Goal: Task Accomplishment & Management: Use online tool/utility

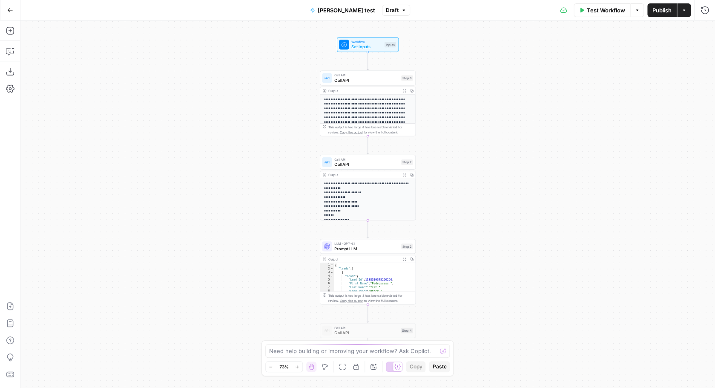
click at [8, 10] on icon "button" at bounding box center [10, 10] width 6 height 6
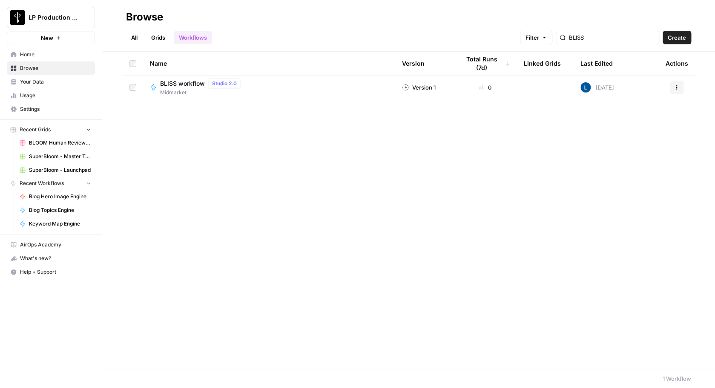
click at [177, 83] on span "BLISS workflow" at bounding box center [182, 83] width 45 height 9
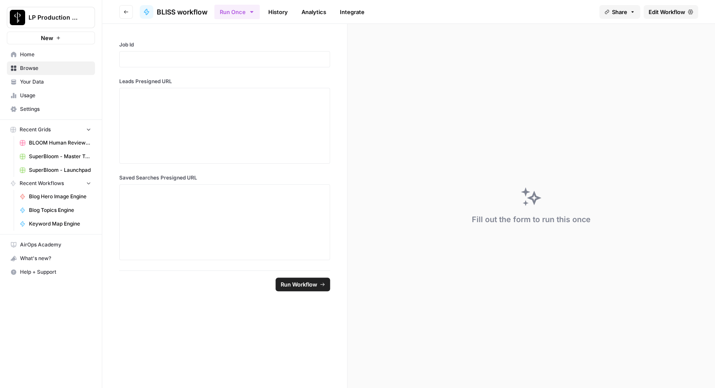
click at [660, 12] on span "Edit Workflow" at bounding box center [667, 12] width 37 height 9
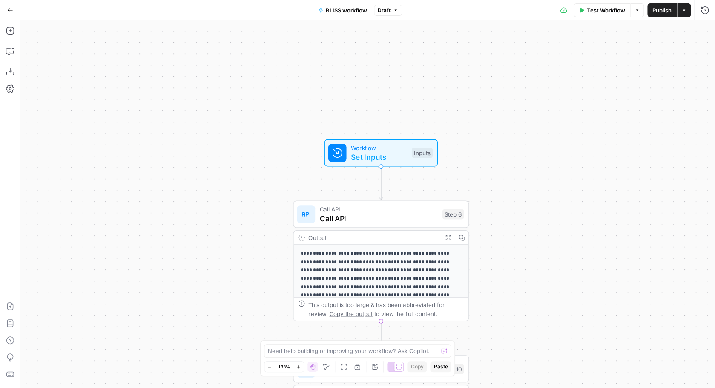
click at [370, 149] on span "Workflow" at bounding box center [379, 147] width 56 height 9
click at [705, 31] on icon "button" at bounding box center [704, 30] width 5 height 5
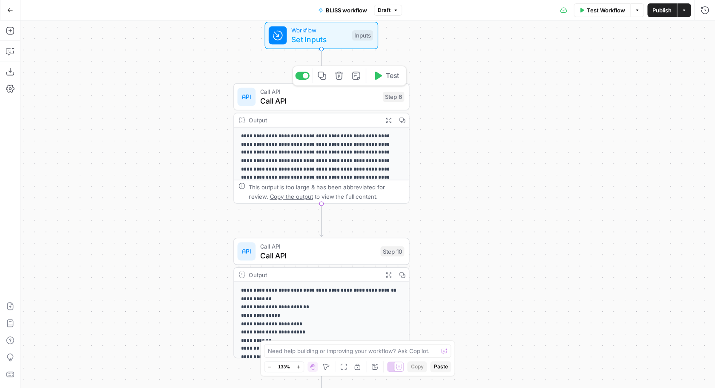
click at [325, 99] on span "Call API" at bounding box center [319, 100] width 118 height 11
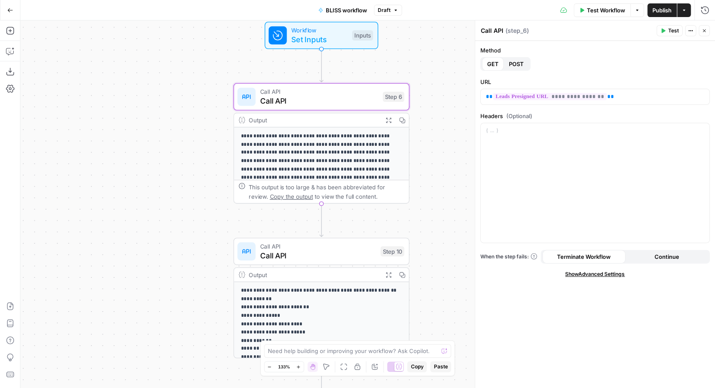
click at [335, 161] on p "**********" at bounding box center [322, 206] width 162 height 149
click at [387, 117] on button "Expand Output" at bounding box center [389, 120] width 14 height 14
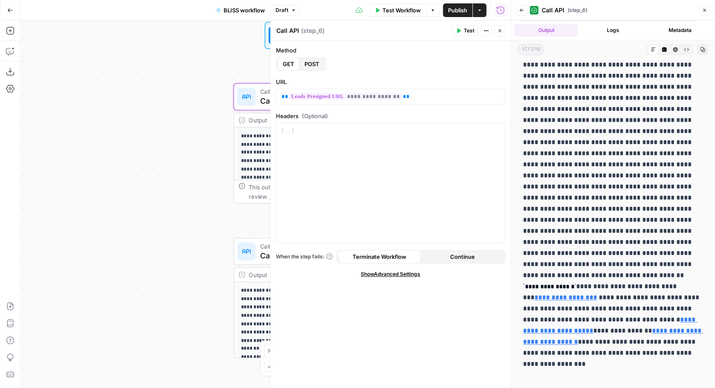
scroll to position [264, 0]
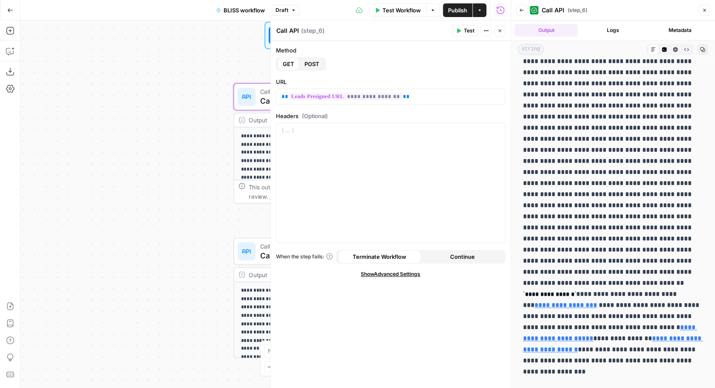
click at [707, 12] on icon "button" at bounding box center [704, 10] width 5 height 5
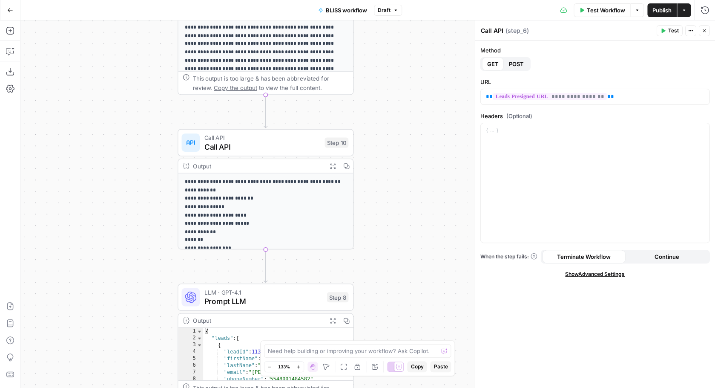
click at [259, 139] on span "Call API" at bounding box center [262, 137] width 116 height 9
click at [333, 162] on button "Expand Output" at bounding box center [333, 166] width 14 height 14
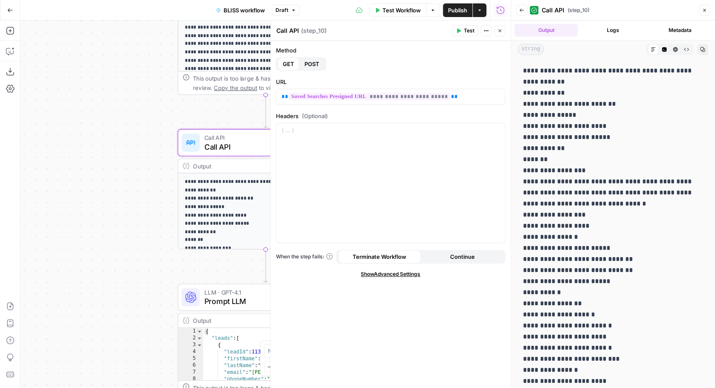
scroll to position [17, 0]
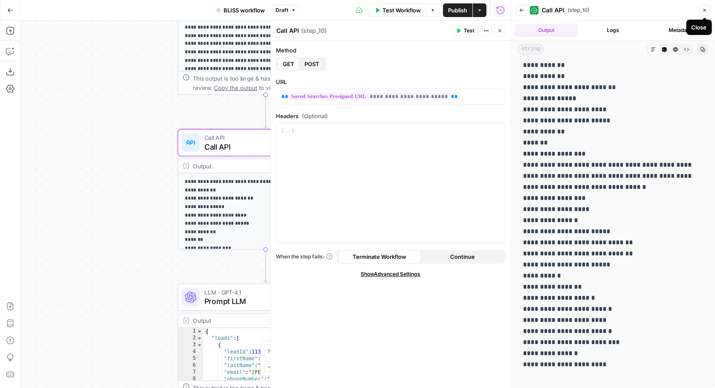
click at [705, 12] on icon "button" at bounding box center [704, 10] width 5 height 5
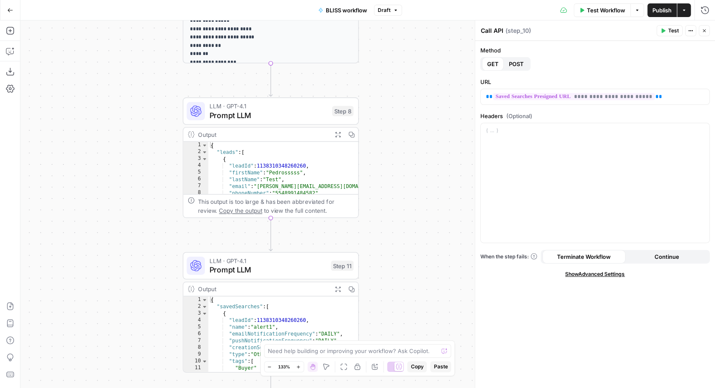
type textarea "**********"
click at [283, 172] on div "{ "leads" : [ { "leadId" : 1138310348260260 , "firstName" : "Pedrosssss" , "las…" at bounding box center [283, 174] width 150 height 67
click at [302, 115] on span "Prompt LLM" at bounding box center [269, 114] width 118 height 11
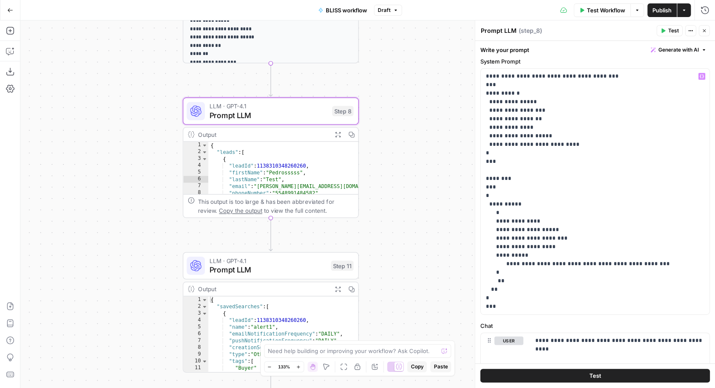
scroll to position [26, 0]
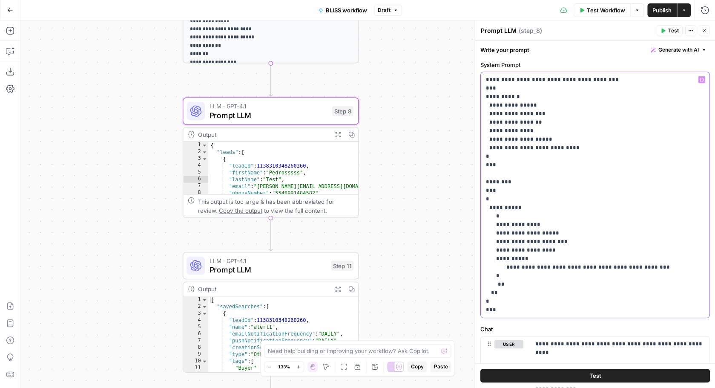
drag, startPoint x: 569, startPoint y: 159, endPoint x: 472, endPoint y: 94, distance: 117.3
click at [481, 94] on div "**********" at bounding box center [595, 194] width 229 height 245
click at [450, 130] on div "**********" at bounding box center [367, 203] width 695 height 367
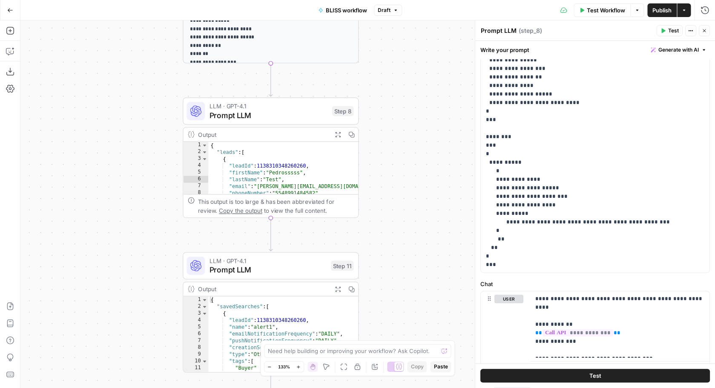
scroll to position [75, 0]
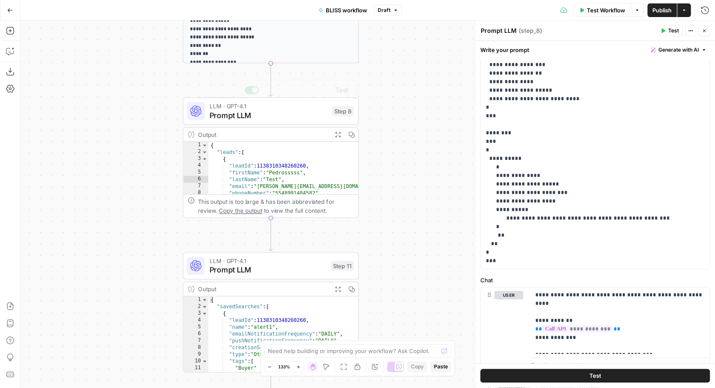
click at [336, 136] on icon "button" at bounding box center [337, 134] width 5 height 5
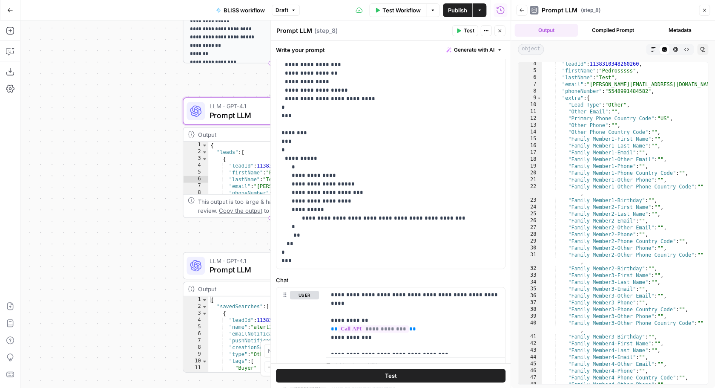
scroll to position [21, 0]
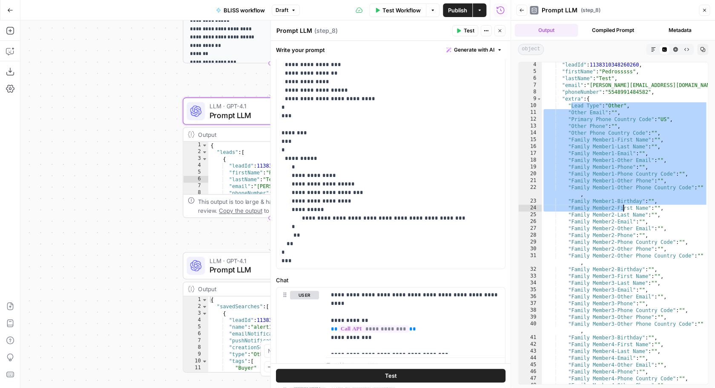
drag, startPoint x: 570, startPoint y: 107, endPoint x: 624, endPoint y: 210, distance: 115.8
click at [624, 210] on div ""leadId" : 1138310348260260 , "firstName" : "Pedrosssss" , "lastName" : "Test" …" at bounding box center [625, 232] width 166 height 342
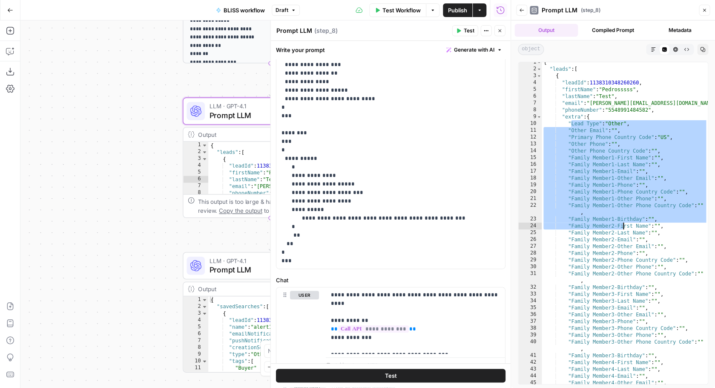
scroll to position [0, 0]
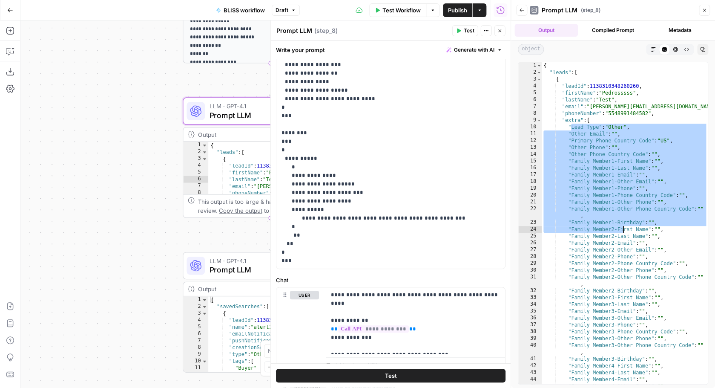
click at [573, 89] on div "{ "leads" : [ { "leadId" : 1138310348260260 , "firstName" : "Pedrosssss" , "las…" at bounding box center [625, 229] width 166 height 335
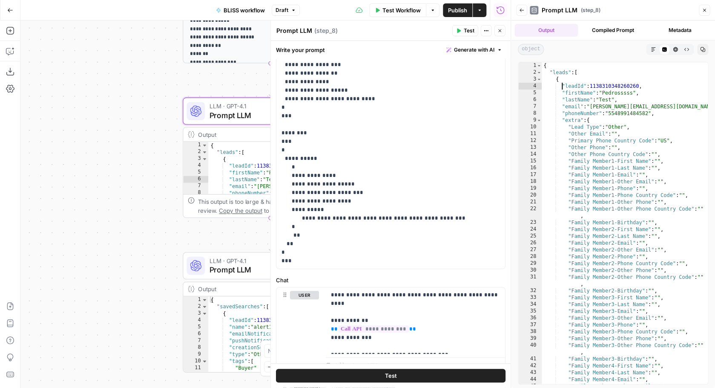
click at [562, 87] on div "{ "leads" : [ { "leadId" : 1138310348260260 , "firstName" : "Pedrosssss" , "las…" at bounding box center [625, 229] width 166 height 335
type textarea "**********"
drag, startPoint x: 565, startPoint y: 87, endPoint x: 652, endPoint y: 86, distance: 86.5
click at [652, 86] on div "{ "leads" : [ { "leadId" : 1138310348260260 , "firstName" : "Pedrosssss" , "las…" at bounding box center [625, 229] width 166 height 335
click at [706, 12] on icon "button" at bounding box center [704, 10] width 5 height 5
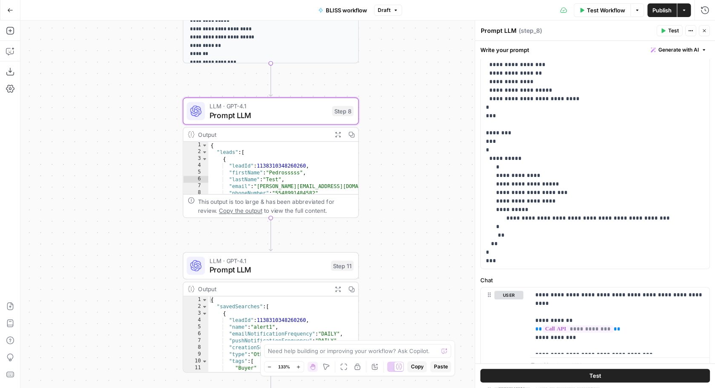
click at [415, 183] on div "**********" at bounding box center [367, 203] width 695 height 367
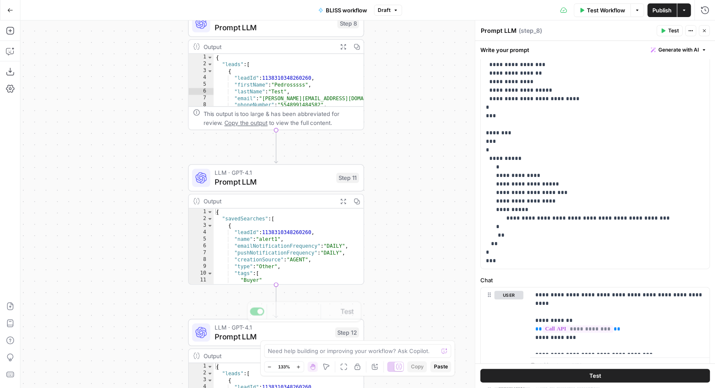
type textarea "**********"
click at [298, 239] on div "{ "savedSearches" : [ { "leadId" : 1138310348260260 , "name" : "alert1" , "emai…" at bounding box center [289, 253] width 150 height 90
click at [247, 178] on span "Prompt LLM" at bounding box center [273, 181] width 117 height 11
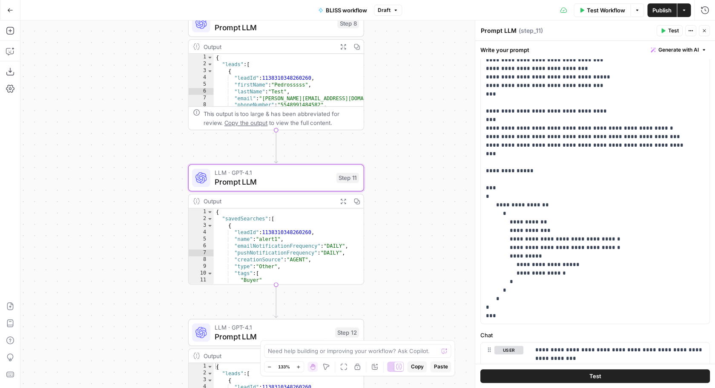
scroll to position [124, 0]
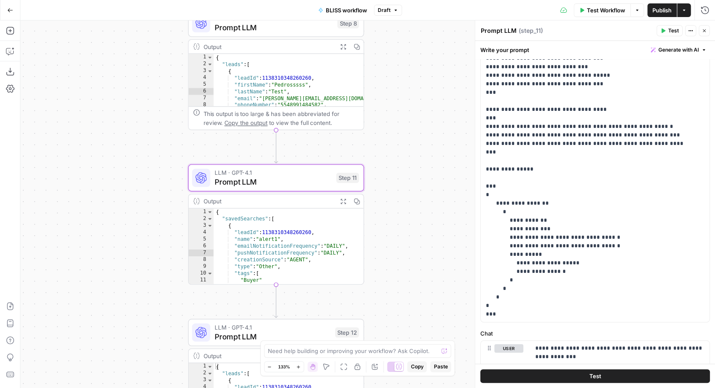
click at [704, 29] on icon "button" at bounding box center [704, 30] width 5 height 5
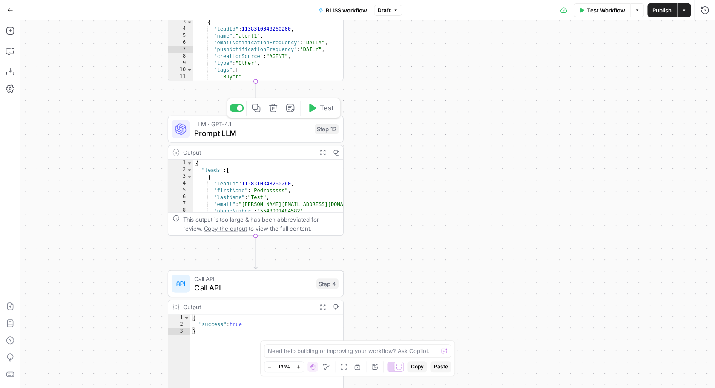
click at [270, 136] on span "Prompt LLM" at bounding box center [252, 132] width 116 height 11
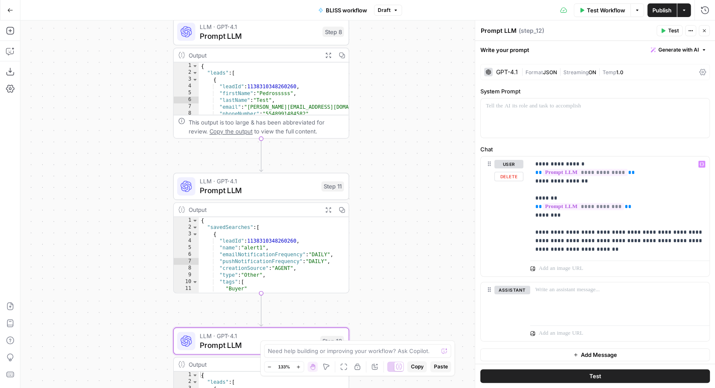
scroll to position [3, 0]
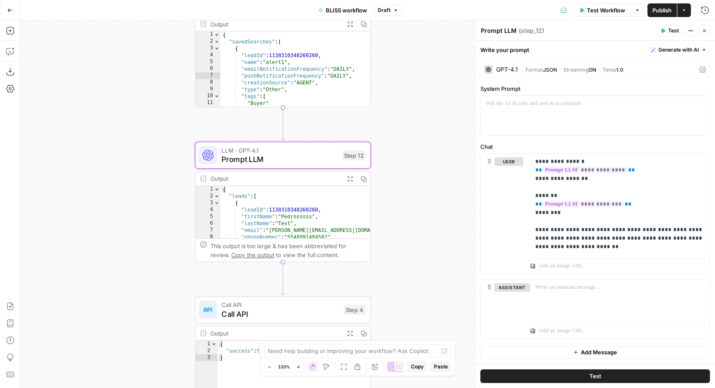
click at [352, 179] on icon "button" at bounding box center [350, 178] width 6 height 6
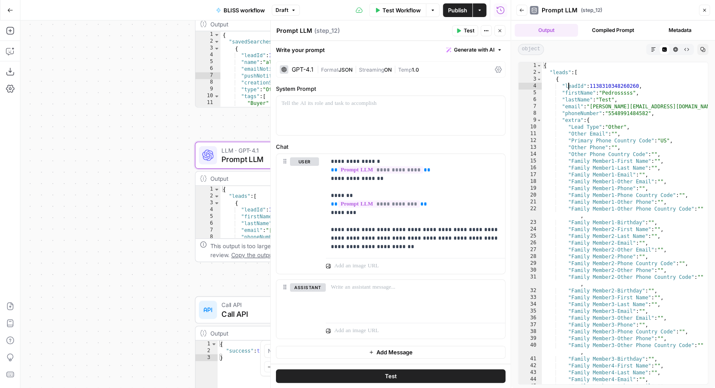
click at [567, 84] on div "{ "leads" : [ { "leadId" : 1138310348260260 , "firstName" : "Pedrosssss" , "las…" at bounding box center [625, 229] width 166 height 335
click at [577, 90] on div "{ "leads" : [ { "leadId" : 1138310348260260 , "firstName" : "Pedrosssss" , "las…" at bounding box center [625, 229] width 166 height 335
click at [577, 94] on div "{ "leads" : [ { "leadId" : 1138310348260260 , "firstName" : "Pedrosssss" , "las…" at bounding box center [625, 229] width 166 height 335
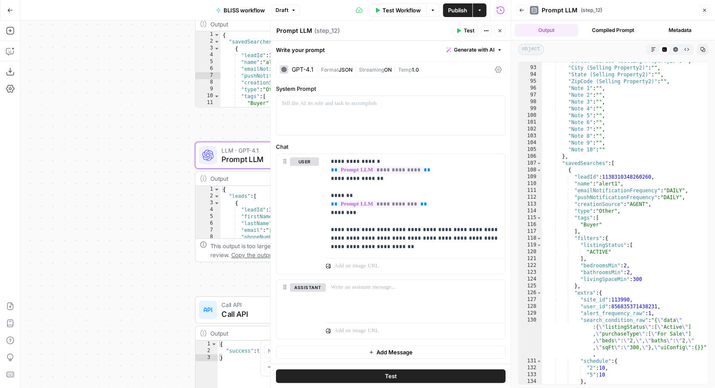
scroll to position [673, 0]
click at [580, 163] on div ""Street Address (Selling Property2)" : "" , "City (Selling Property2)" : "" , "…" at bounding box center [625, 224] width 166 height 335
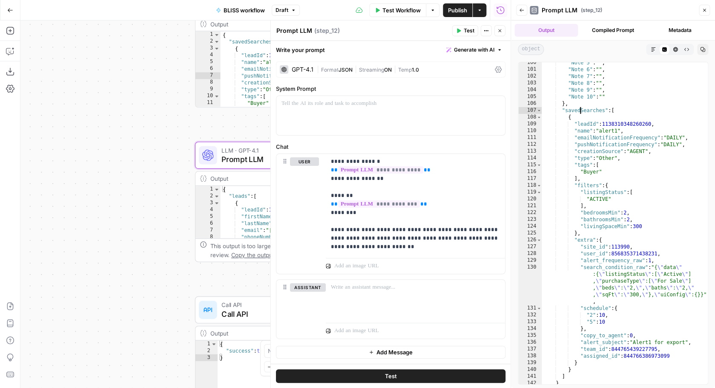
scroll to position [735, 0]
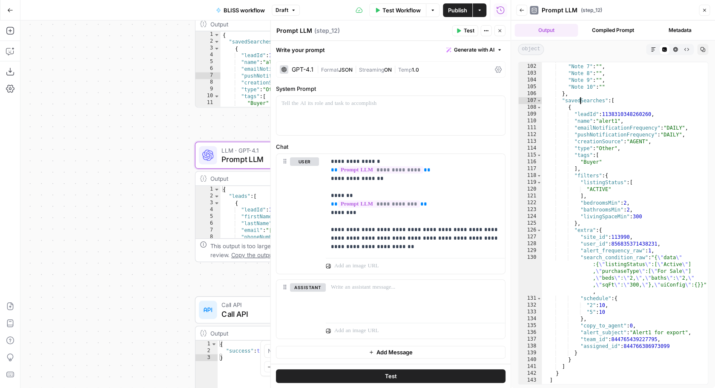
click at [623, 102] on div ""Note 6" : "" , "Note 7" : "" , "Note 8" : "" , "Note 9" : "" , "Note 10" : "" …" at bounding box center [625, 223] width 166 height 335
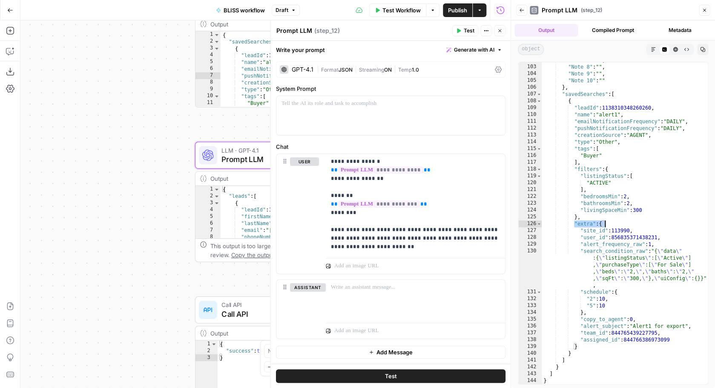
drag, startPoint x: 574, startPoint y: 224, endPoint x: 606, endPoint y: 223, distance: 32.0
click at [606, 223] on div ""Note 7" : "" , "Note 8" : "" , "Note 9" : "" , "Note 10" : "" } , "savedSearch…" at bounding box center [625, 224] width 166 height 335
type textarea "**********"
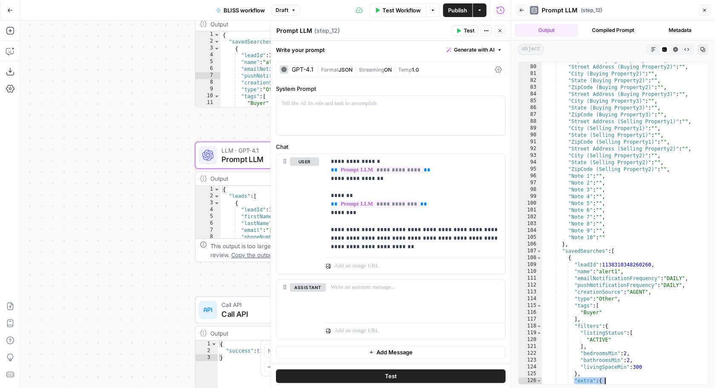
scroll to position [568, 0]
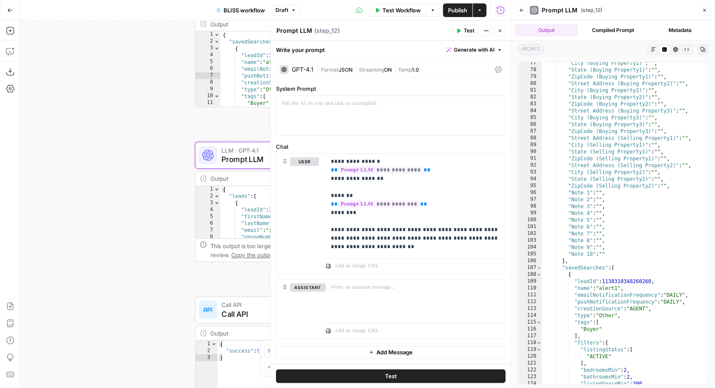
click at [704, 9] on icon "button" at bounding box center [704, 10] width 5 height 5
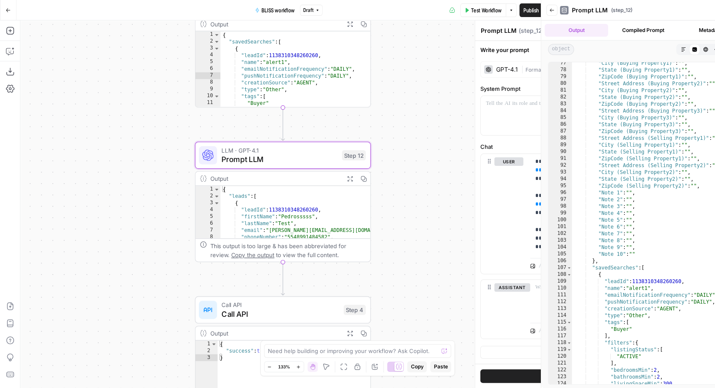
scroll to position [0, 0]
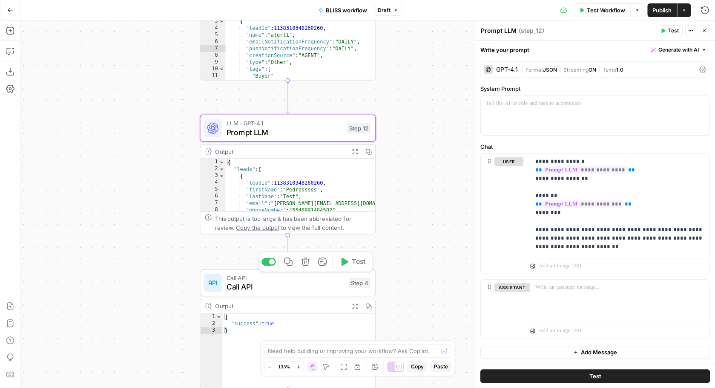
click at [291, 286] on span "Call API" at bounding box center [286, 286] width 118 height 11
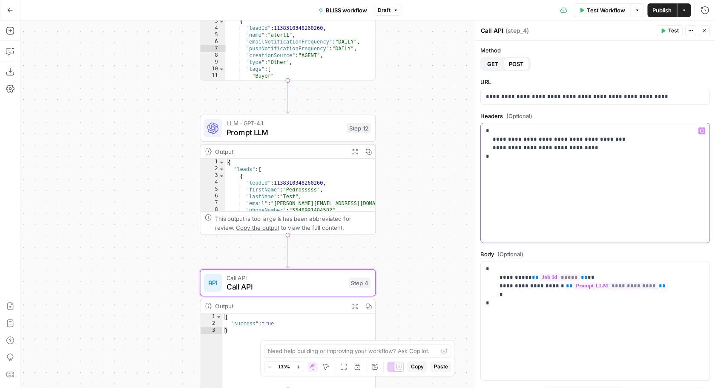
drag, startPoint x: 495, startPoint y: 140, endPoint x: 618, endPoint y: 138, distance: 123.5
click at [618, 138] on p "**********" at bounding box center [595, 143] width 218 height 34
click at [330, 197] on div "{ "leads" : [ { "leadId" : 1138310348260260 , "firstName" : "Pedrosssss" , "las…" at bounding box center [300, 192] width 150 height 67
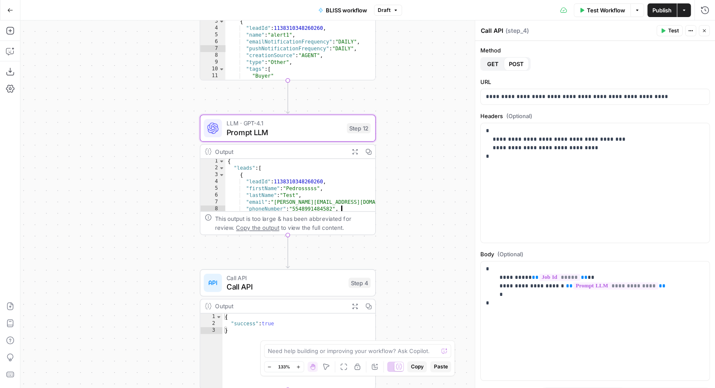
click at [296, 178] on div "{ "leads" : [ { "leadId" : 1138310348260260 , "firstName" : "Pedrosssss" , "las…" at bounding box center [300, 191] width 150 height 67
type textarea "**********"
click at [300, 129] on span "Prompt LLM" at bounding box center [285, 131] width 116 height 11
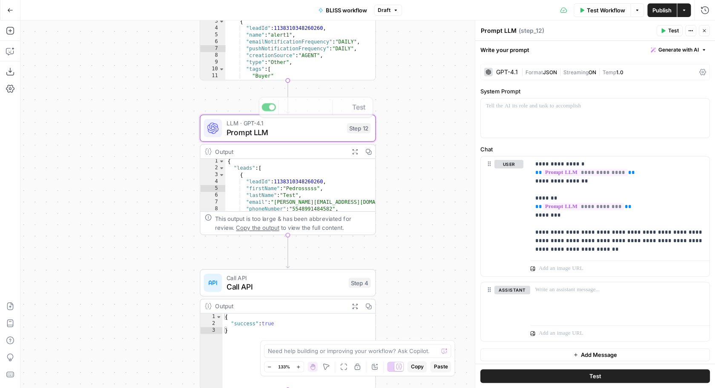
type textarea "**********"
click at [293, 41] on div "{ "savedSearches" : [ { "leadId" : 1138310348260260 , "name" : "alert1" , "emai…" at bounding box center [300, 49] width 150 height 90
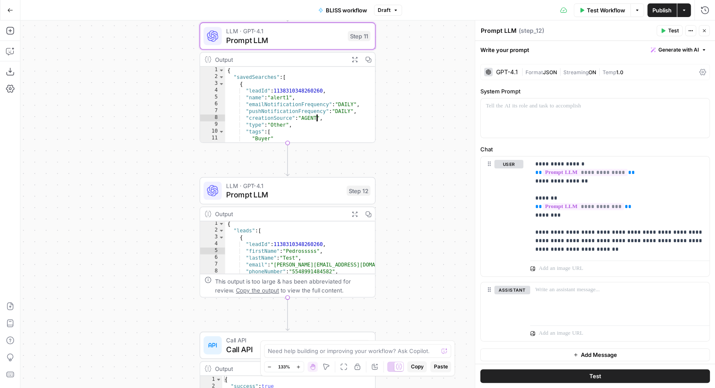
click at [302, 33] on span "LLM · GPT-4.1" at bounding box center [284, 30] width 117 height 9
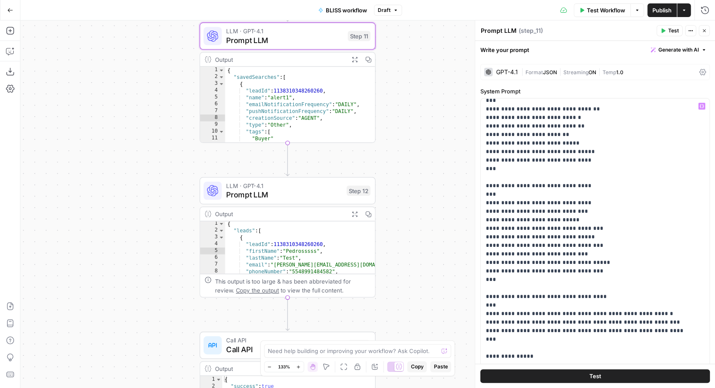
scroll to position [1091, 0]
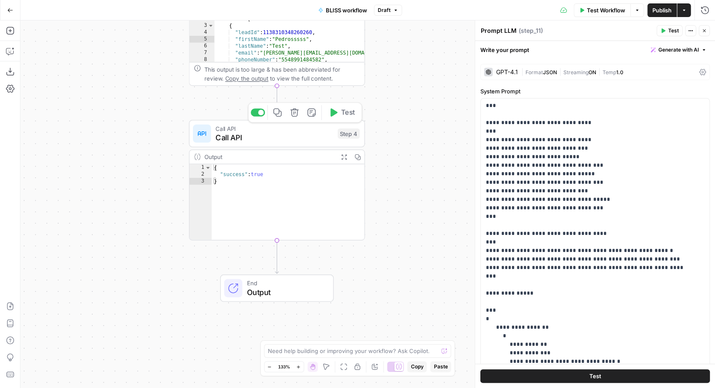
click at [292, 139] on span "Call API" at bounding box center [274, 137] width 118 height 11
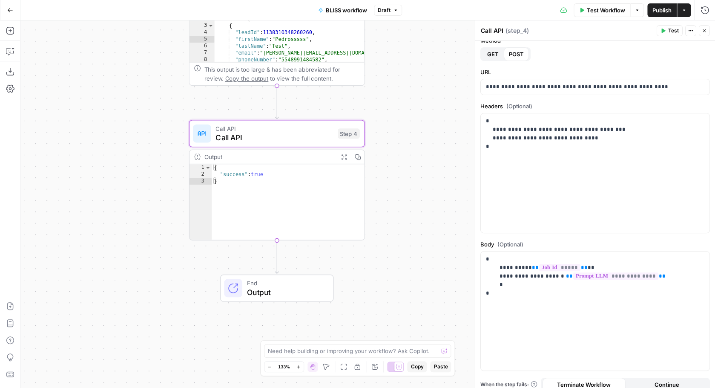
scroll to position [11, 0]
drag, startPoint x: 548, startPoint y: 126, endPoint x: 619, endPoint y: 126, distance: 71.1
click at [619, 126] on p "**********" at bounding box center [595, 133] width 218 height 34
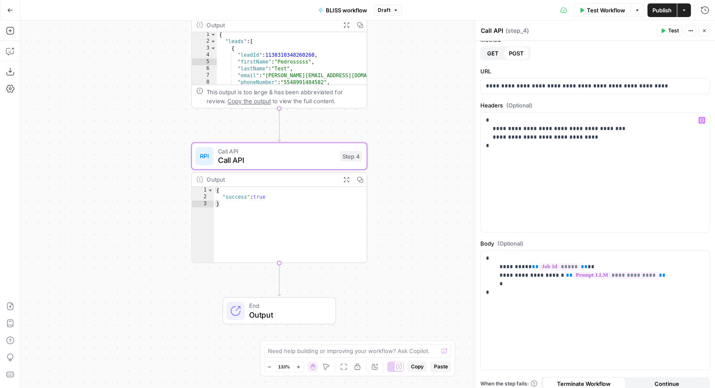
click at [10, 8] on icon "button" at bounding box center [10, 10] width 6 height 6
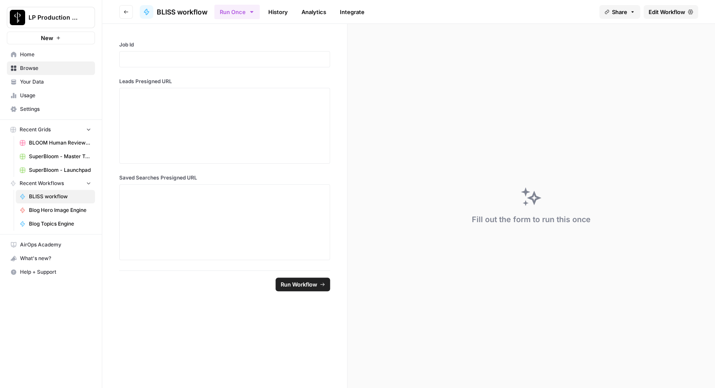
click at [39, 103] on link "Settings" at bounding box center [51, 109] width 88 height 14
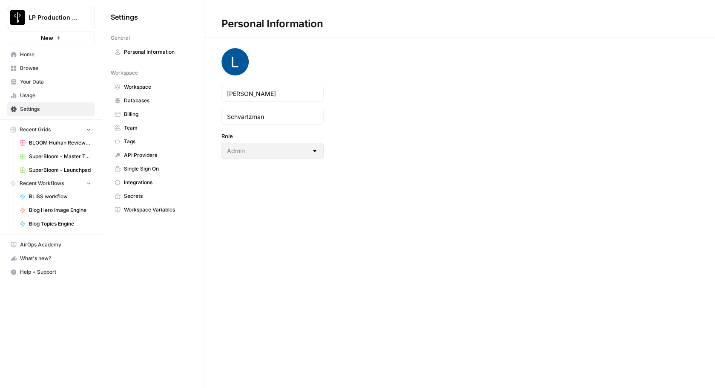
click at [141, 196] on span "Secrets" at bounding box center [158, 196] width 68 height 8
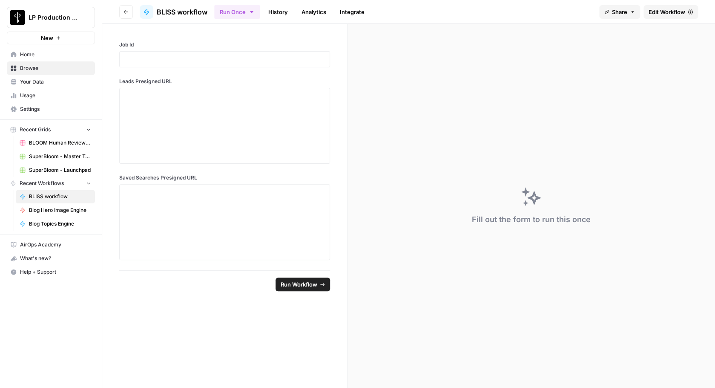
click at [661, 11] on span "Edit Workflow" at bounding box center [667, 12] width 37 height 9
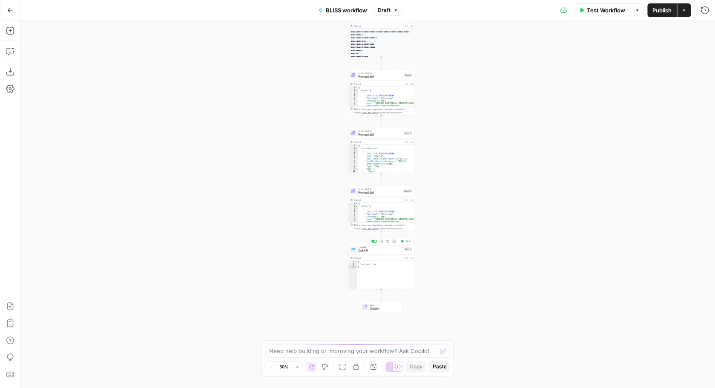
click at [374, 250] on span "Call API" at bounding box center [380, 250] width 44 height 4
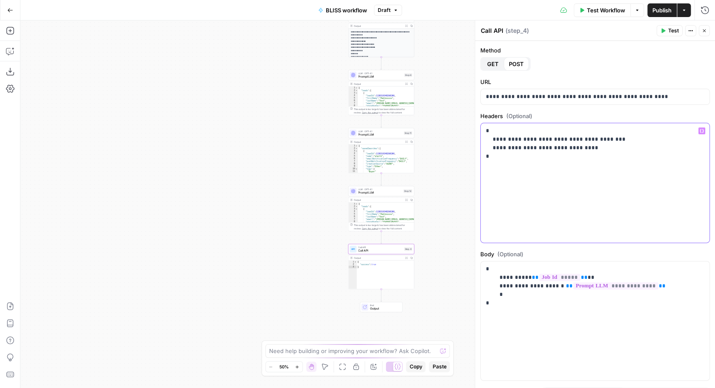
drag, startPoint x: 546, startPoint y: 141, endPoint x: 629, endPoint y: 141, distance: 82.6
click at [629, 141] on p "**********" at bounding box center [595, 143] width 218 height 34
click at [8, 8] on icon "button" at bounding box center [10, 10] width 6 height 6
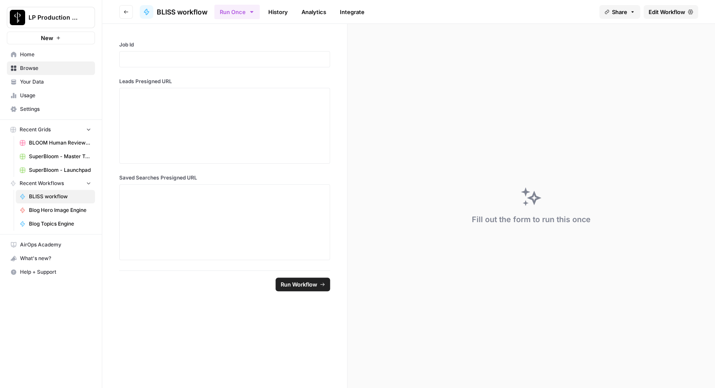
click at [32, 110] on span "Settings" at bounding box center [55, 109] width 71 height 8
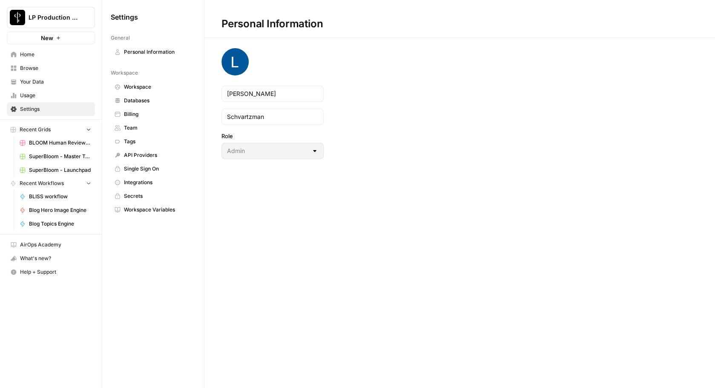
click at [137, 198] on span "Secrets" at bounding box center [158, 196] width 68 height 8
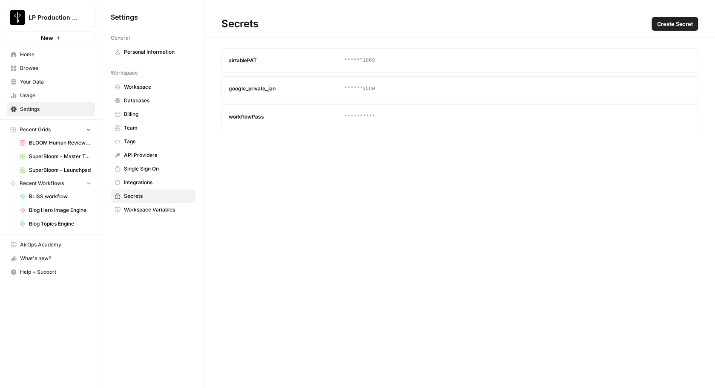
click at [678, 26] on span "Create Secret" at bounding box center [675, 24] width 36 height 9
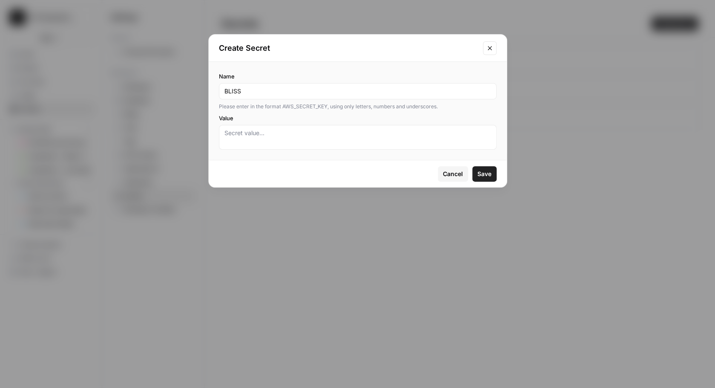
click at [472, 166] on button "Save" at bounding box center [484, 173] width 24 height 15
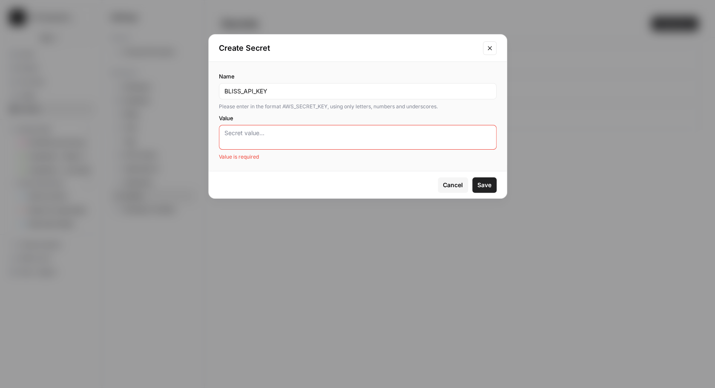
type input "BLISS_API_KEY"
click at [272, 141] on textarea "Value" at bounding box center [357, 137] width 267 height 17
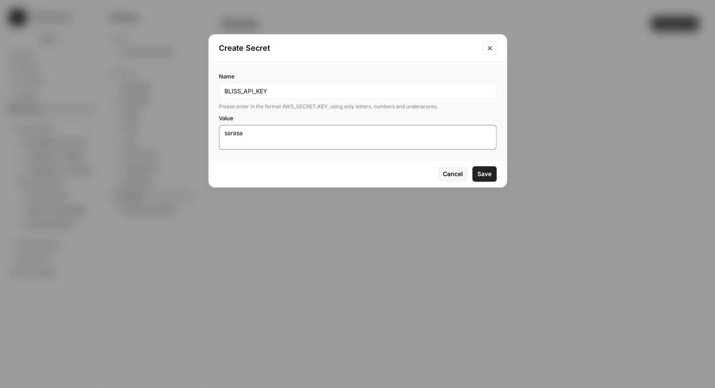
type textarea "sarasa"
click at [489, 174] on span "Save" at bounding box center [484, 173] width 14 height 9
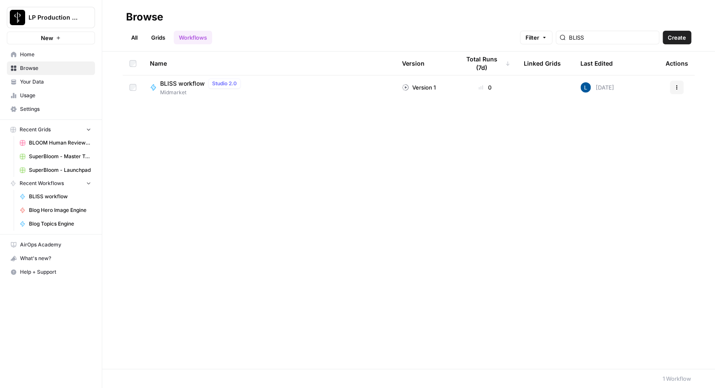
click at [679, 83] on button "Actions" at bounding box center [677, 87] width 14 height 14
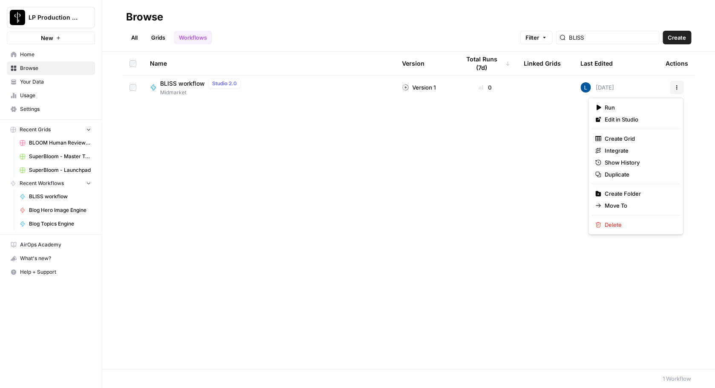
click at [524, 168] on div "Name Version Total Runs (7d) Linked Grids Last Edited Actions BLISS workflow St…" at bounding box center [408, 210] width 613 height 317
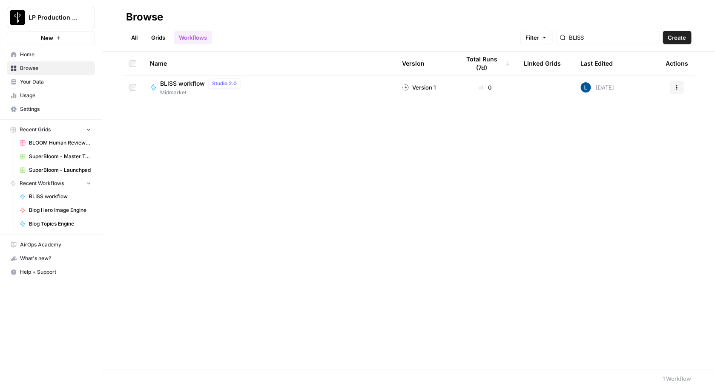
click at [374, 83] on div "BLISS workflow Studio 2.0 Midmarket" at bounding box center [269, 87] width 238 height 18
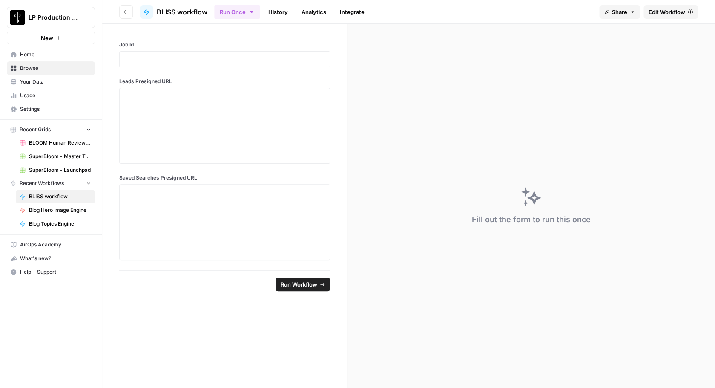
click at [672, 10] on span "Edit Workflow" at bounding box center [667, 12] width 37 height 9
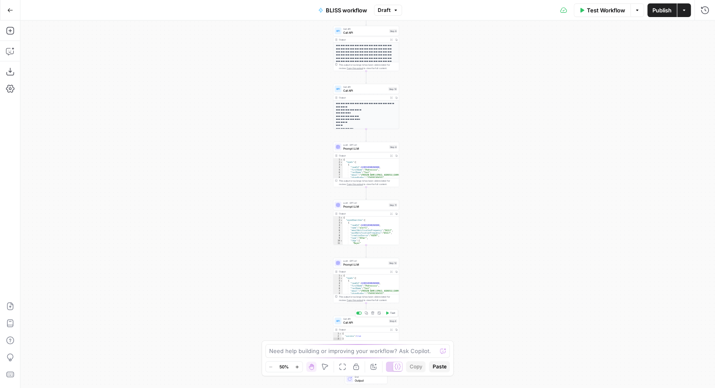
click at [362, 321] on span "Call API" at bounding box center [365, 322] width 44 height 4
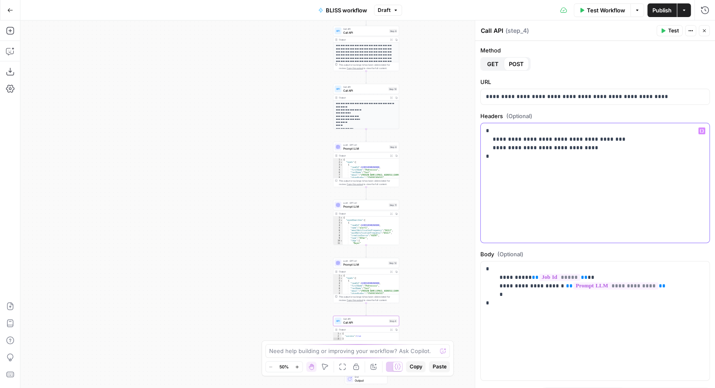
drag, startPoint x: 548, startPoint y: 141, endPoint x: 620, endPoint y: 141, distance: 72.0
click at [620, 141] on p "**********" at bounding box center [595, 143] width 218 height 34
copy p "**********"
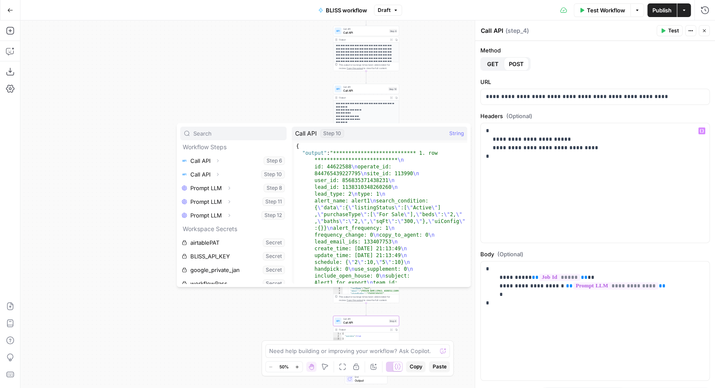
scroll to position [64, 0]
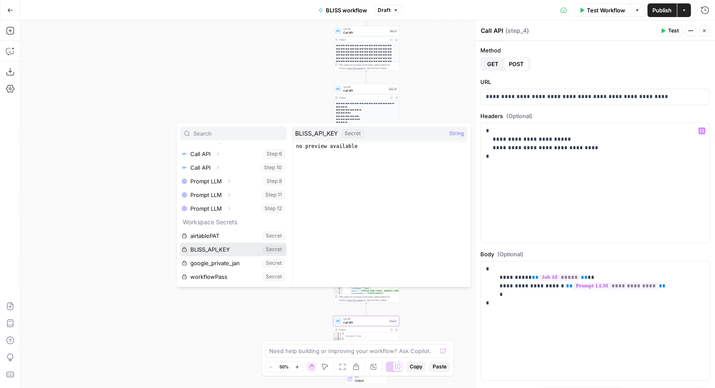
click at [224, 248] on button "Select variable BLISS_API_KEY" at bounding box center [233, 249] width 106 height 14
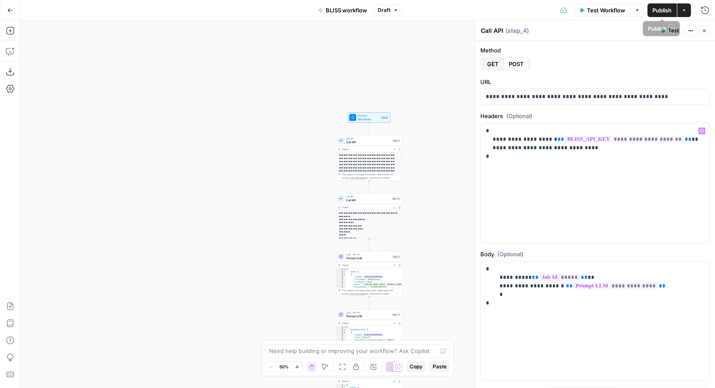
click at [658, 10] on span "Publish" at bounding box center [661, 10] width 19 height 9
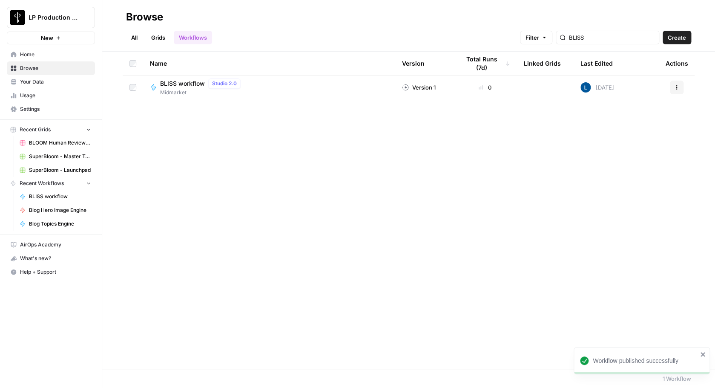
click at [34, 106] on span "Settings" at bounding box center [55, 109] width 71 height 8
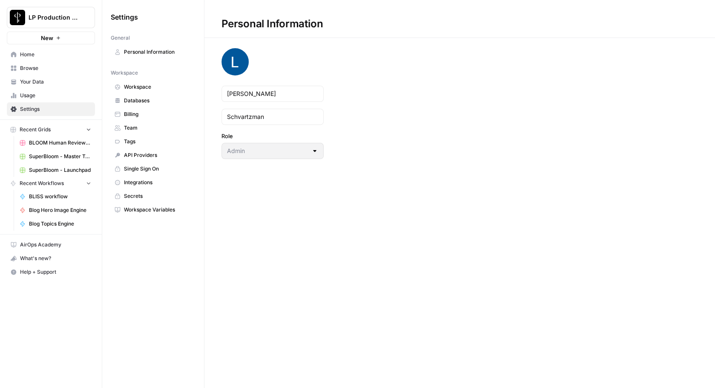
click at [146, 196] on span "Secrets" at bounding box center [158, 196] width 68 height 8
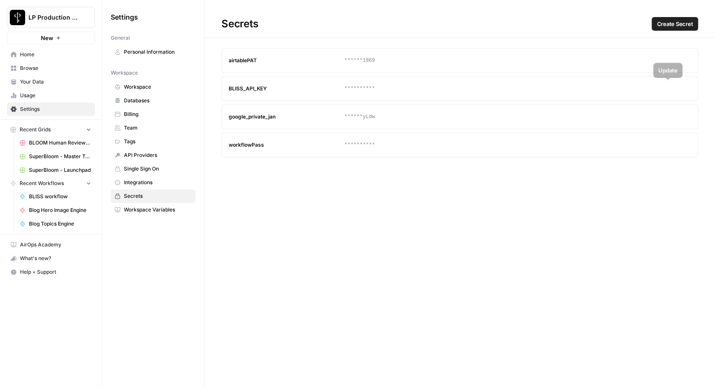
click at [669, 88] on icon "button" at bounding box center [668, 88] width 4 height 4
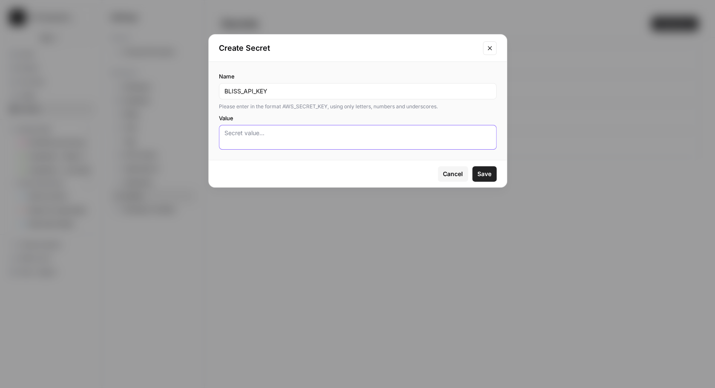
click at [291, 140] on textarea "Value" at bounding box center [357, 137] width 267 height 17
paste textarea "XVmdYRE6kLbcCwQF2puA"
type textarea "XVmdYRE6kLbcCwQF2puA"
click at [490, 169] on span "Save" at bounding box center [484, 173] width 14 height 9
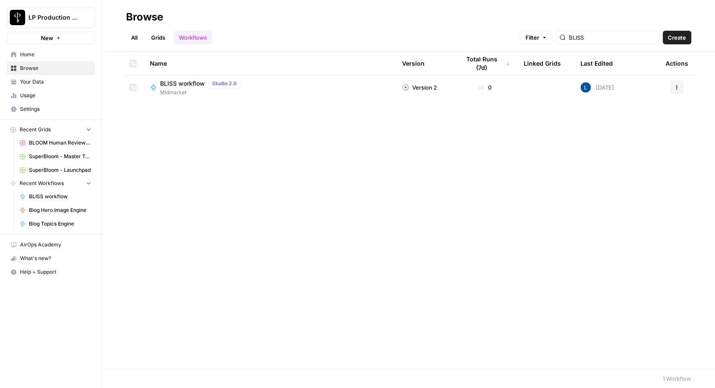
click at [676, 91] on button "Actions" at bounding box center [677, 87] width 14 height 14
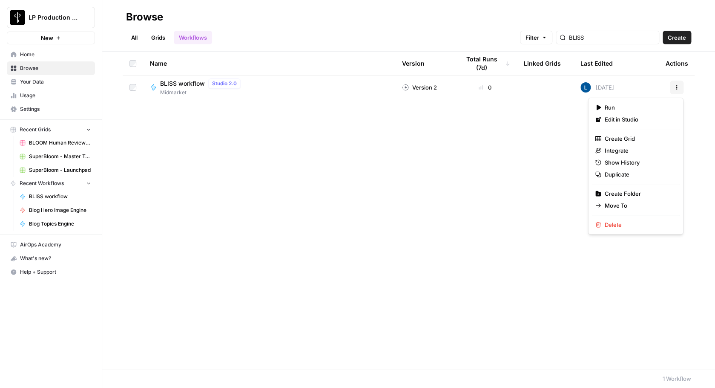
click at [511, 119] on div "Name Version Total Runs (7d) Linked Grids Last Edited Actions BLISS workflow St…" at bounding box center [408, 210] width 613 height 317
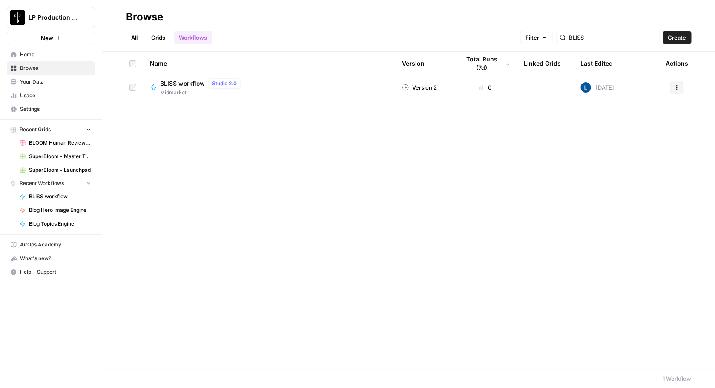
click at [367, 85] on div "BLISS workflow Studio 2.0 Midmarket" at bounding box center [269, 87] width 238 height 18
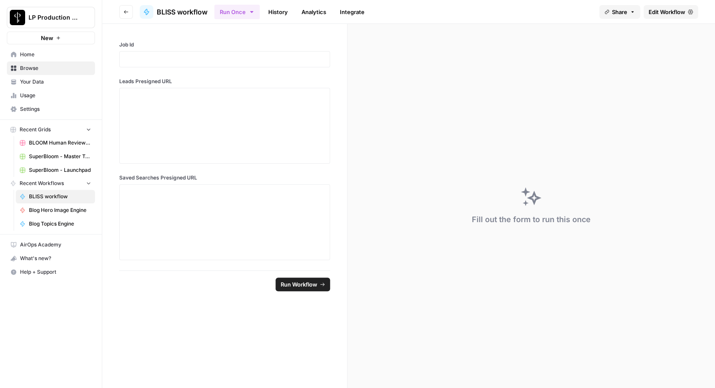
click at [664, 8] on span "Edit Workflow" at bounding box center [667, 12] width 37 height 9
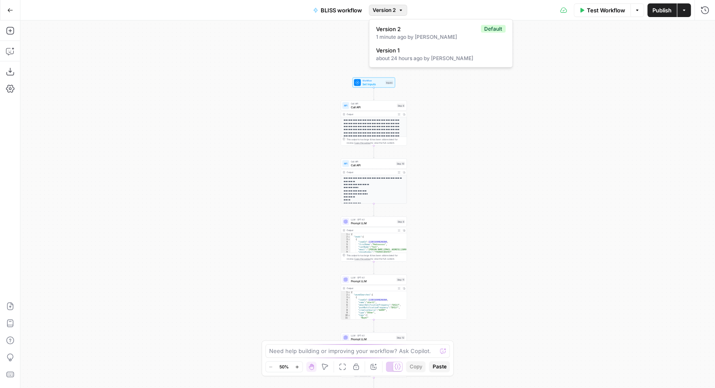
click at [403, 11] on icon "button" at bounding box center [400, 10] width 5 height 5
click at [521, 112] on div "**********" at bounding box center [367, 203] width 695 height 367
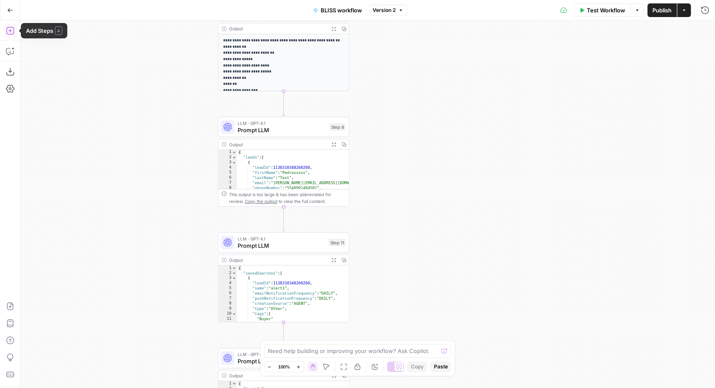
click at [10, 29] on icon "button" at bounding box center [10, 30] width 9 height 9
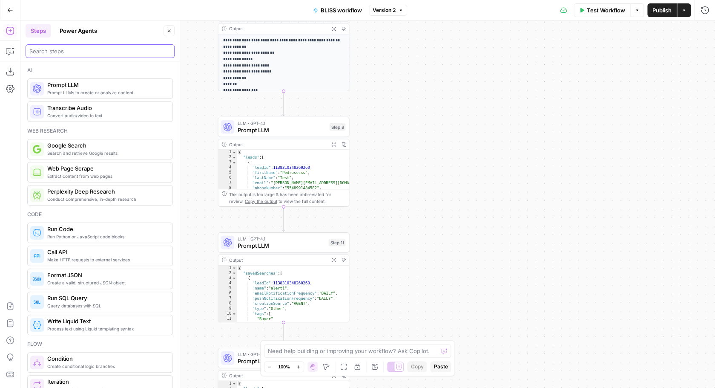
click at [79, 49] on input "search" at bounding box center [99, 51] width 141 height 9
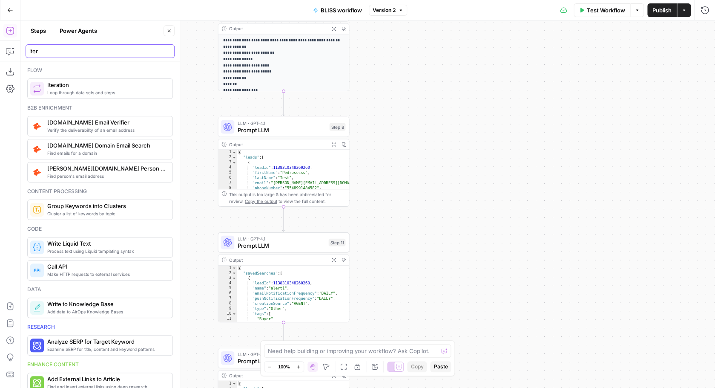
type input "iter"
click at [55, 92] on span "Loop through data sets and steps" at bounding box center [106, 92] width 118 height 7
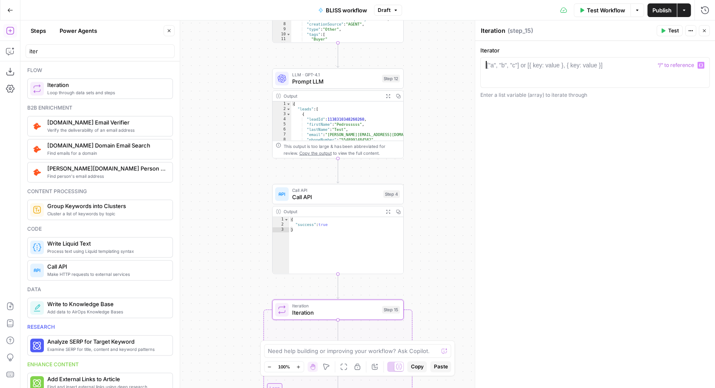
click at [503, 78] on div at bounding box center [595, 80] width 222 height 38
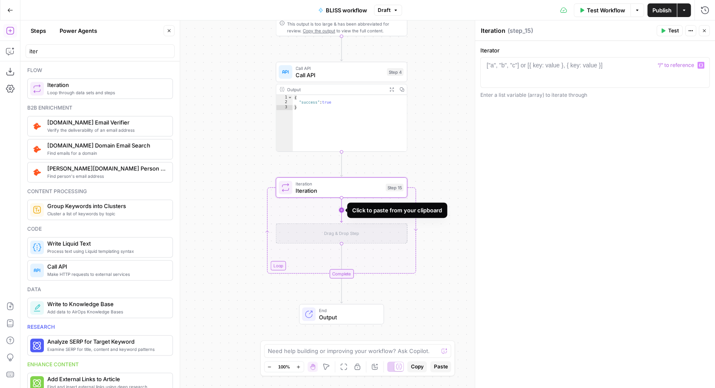
click at [343, 212] on icon "Edge from step_15 to step_15-iteration-ghost" at bounding box center [341, 210] width 3 height 25
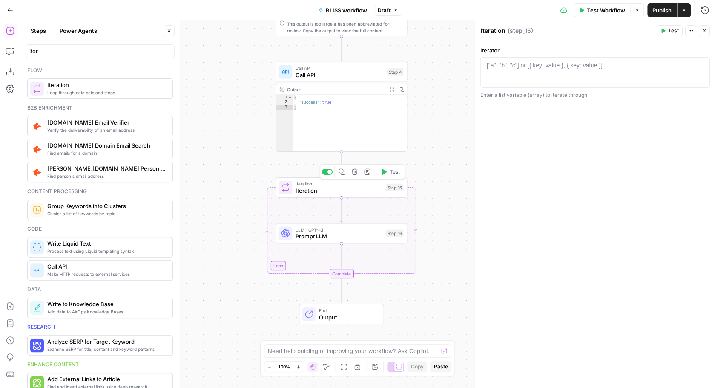
click at [356, 174] on icon "button" at bounding box center [354, 172] width 6 height 6
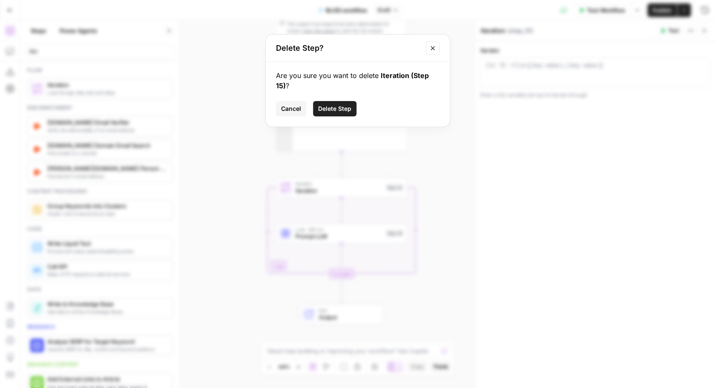
click at [346, 103] on button "Delete Step" at bounding box center [334, 108] width 43 height 15
